Goal: Navigation & Orientation: Find specific page/section

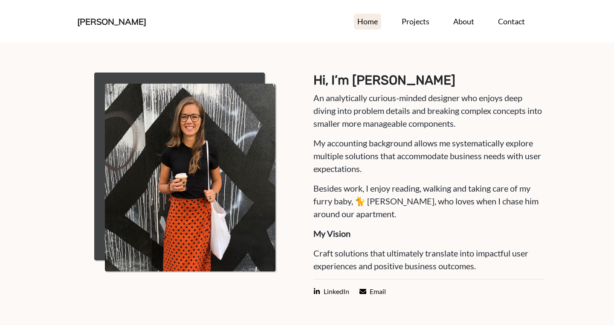
click at [371, 20] on link "Home" at bounding box center [367, 22] width 27 height 16
click at [455, 23] on link "About" at bounding box center [464, 22] width 28 height 16
click at [458, 23] on link "About" at bounding box center [464, 22] width 28 height 16
click at [512, 26] on link "Contact" at bounding box center [512, 22] width 34 height 16
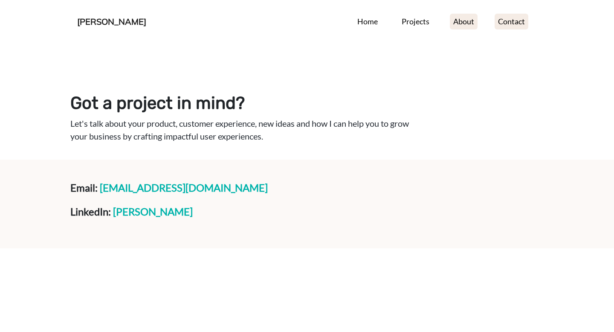
click at [468, 20] on link "About" at bounding box center [464, 22] width 28 height 16
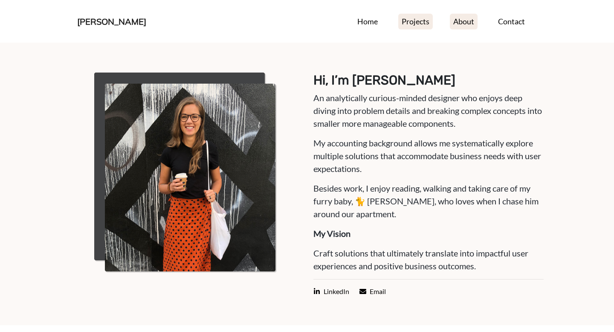
click at [422, 24] on link "Projects" at bounding box center [415, 22] width 35 height 16
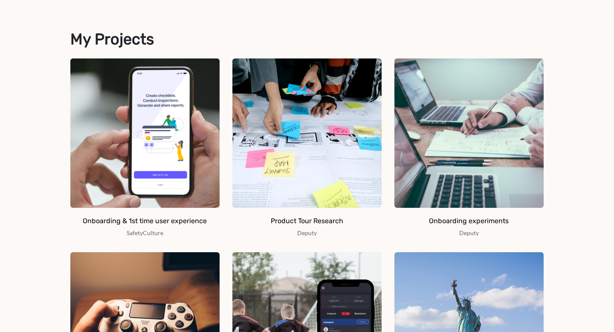
click at [565, 119] on section "My Projects Onboarding & 1st time user experience SafetyCulture Product Tour Re…" at bounding box center [307, 233] width 614 height 467
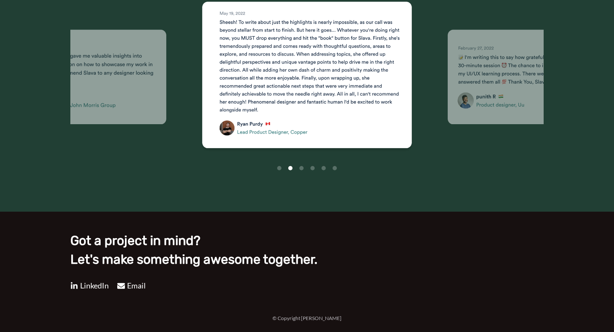
scroll to position [1214, 0]
